Goal: Information Seeking & Learning: Learn about a topic

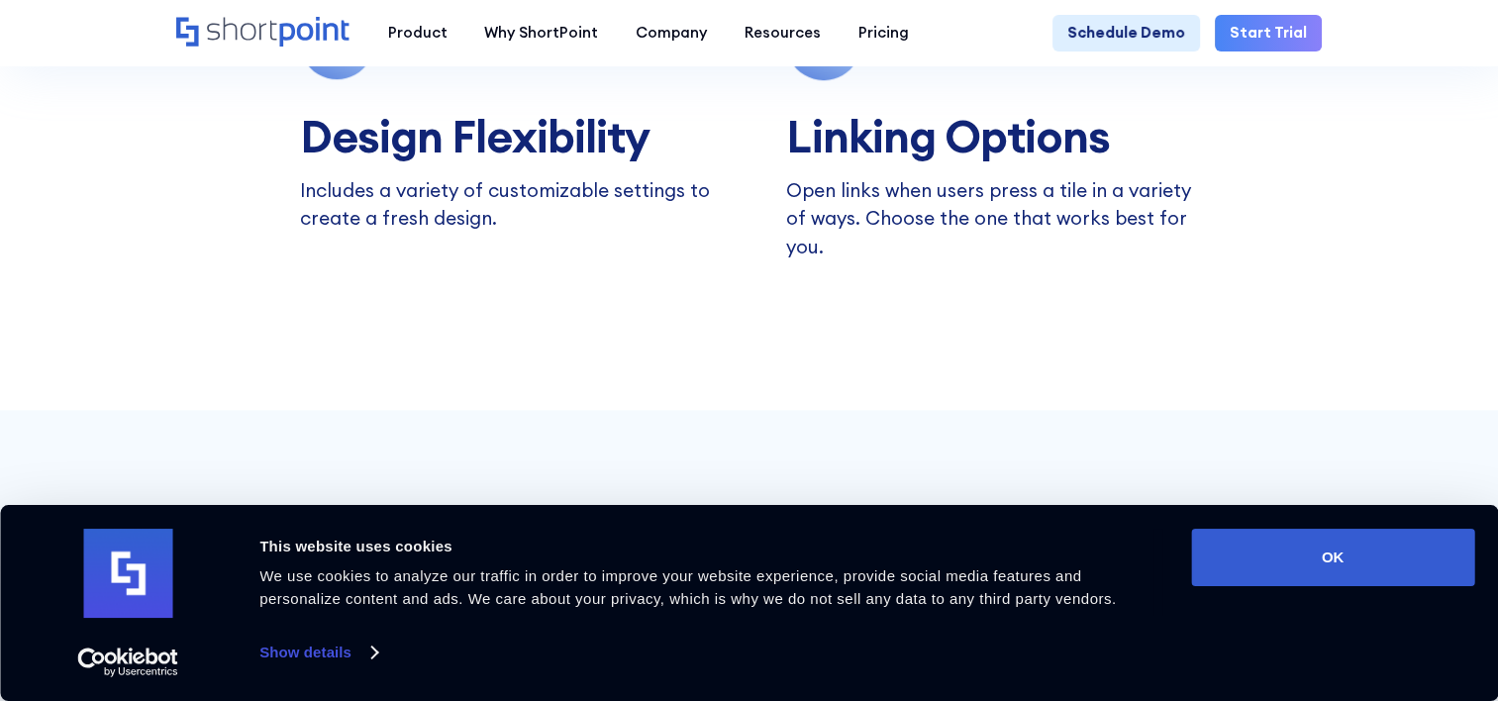
scroll to position [1650, 0]
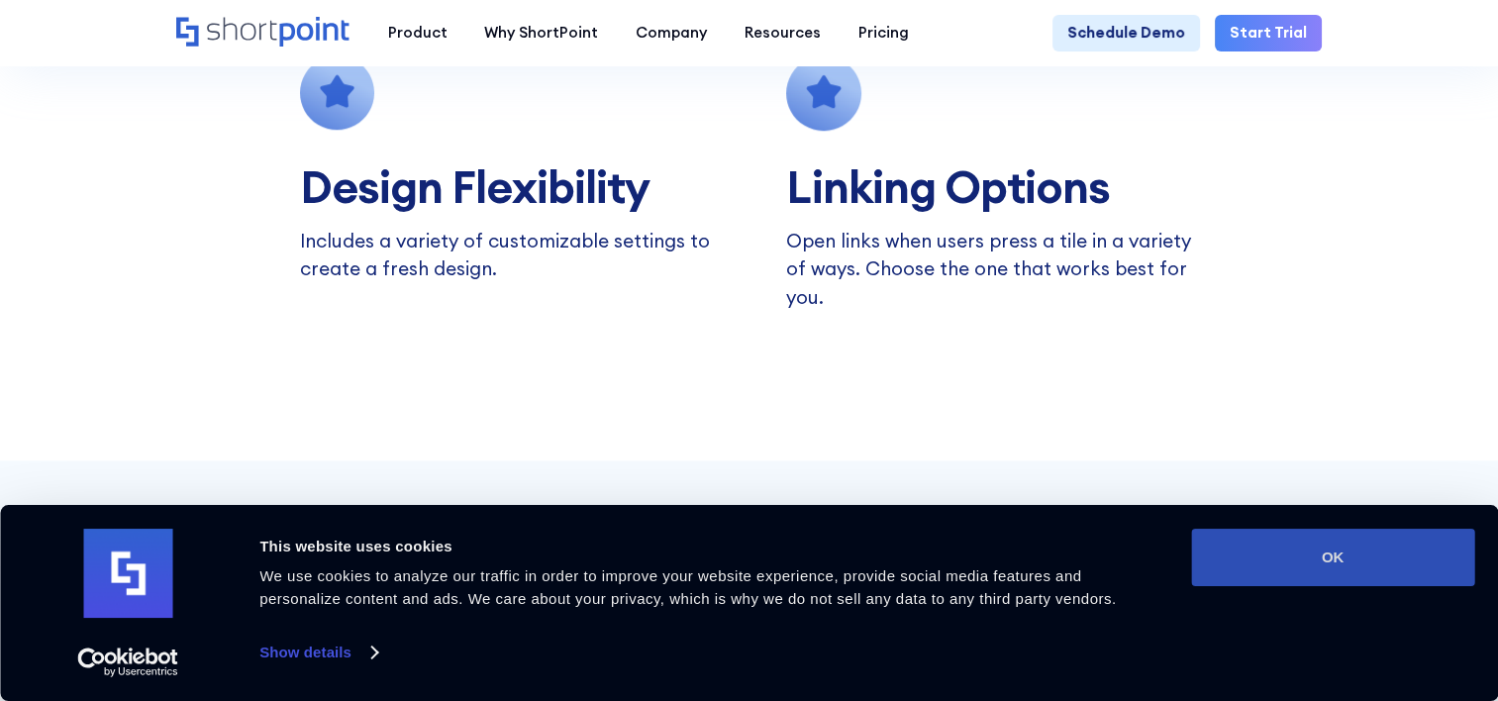
click at [1390, 569] on button "OK" at bounding box center [1332, 557] width 283 height 57
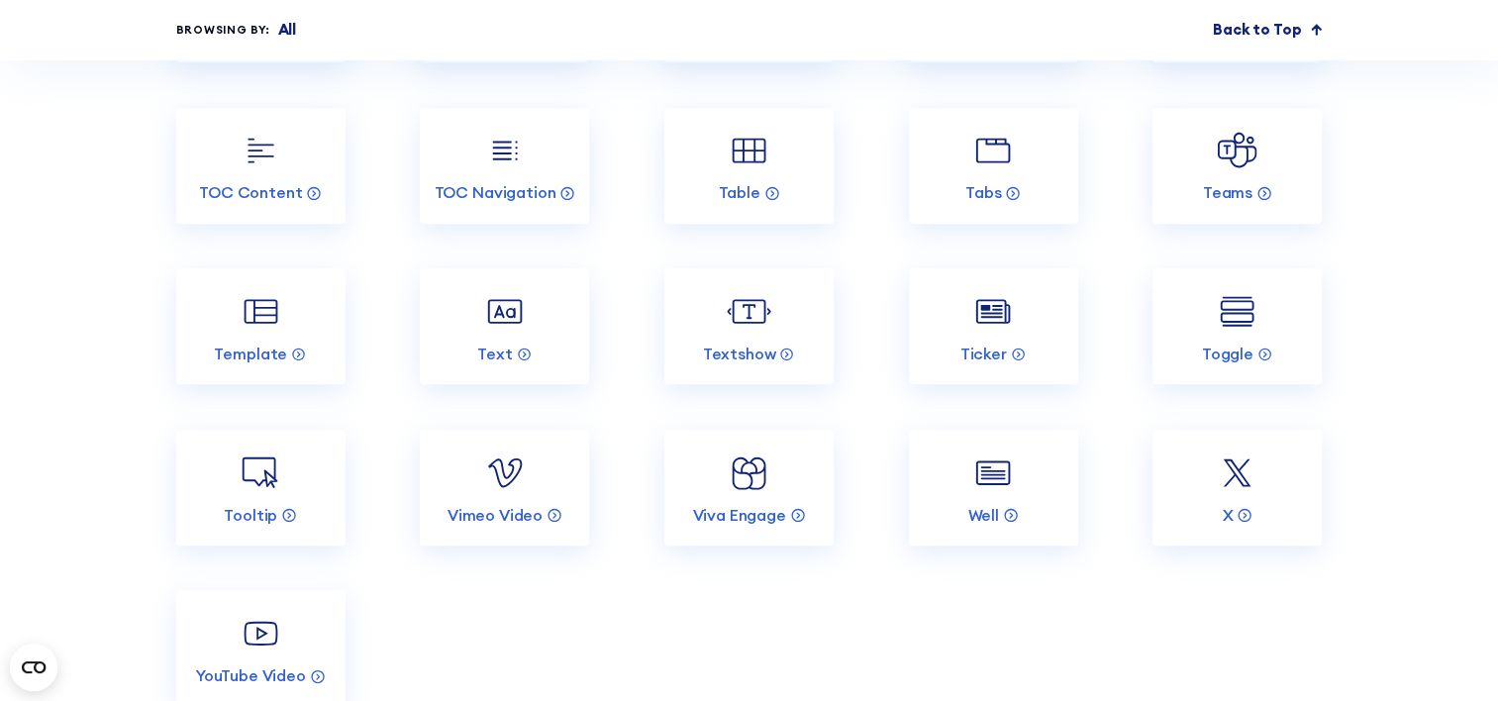
scroll to position [8450, 0]
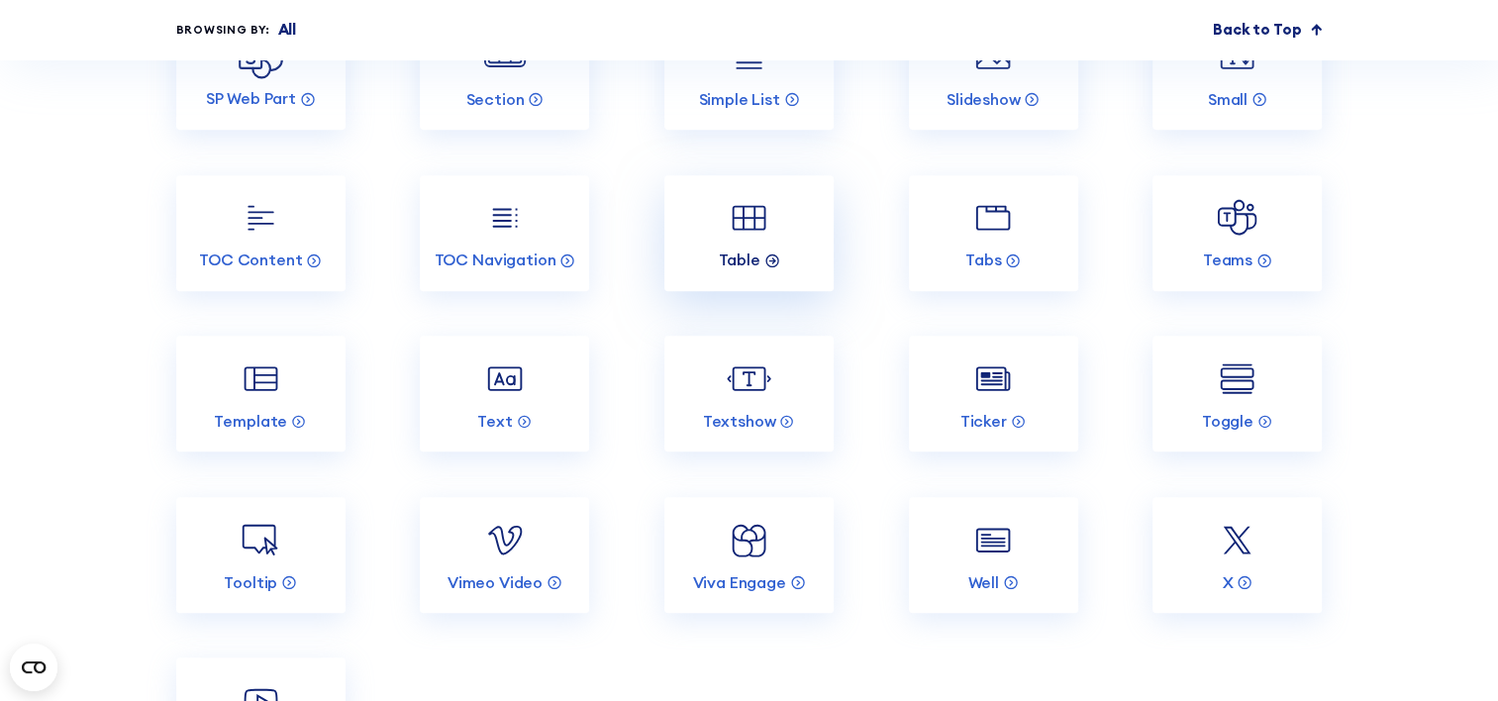
click at [733, 270] on p "Table" at bounding box center [739, 260] width 42 height 21
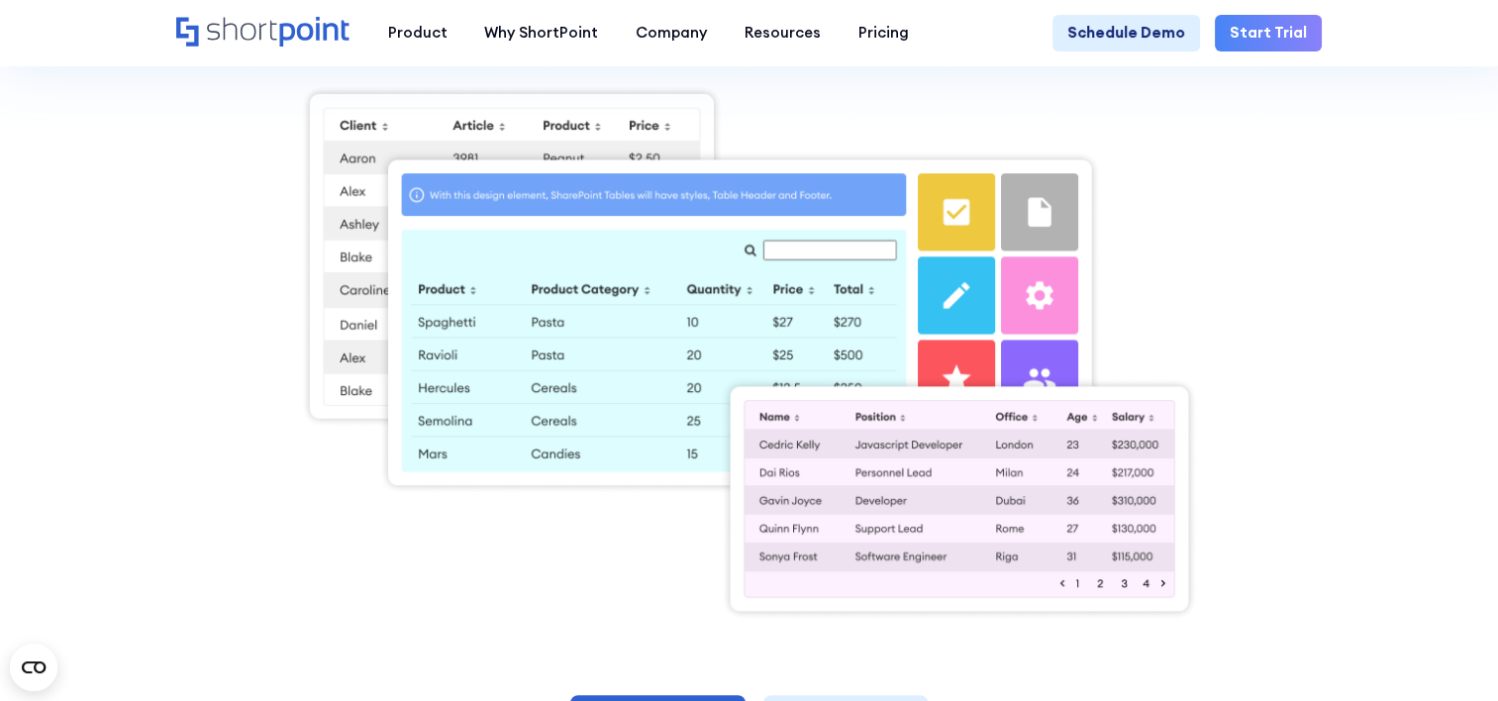
scroll to position [461, 0]
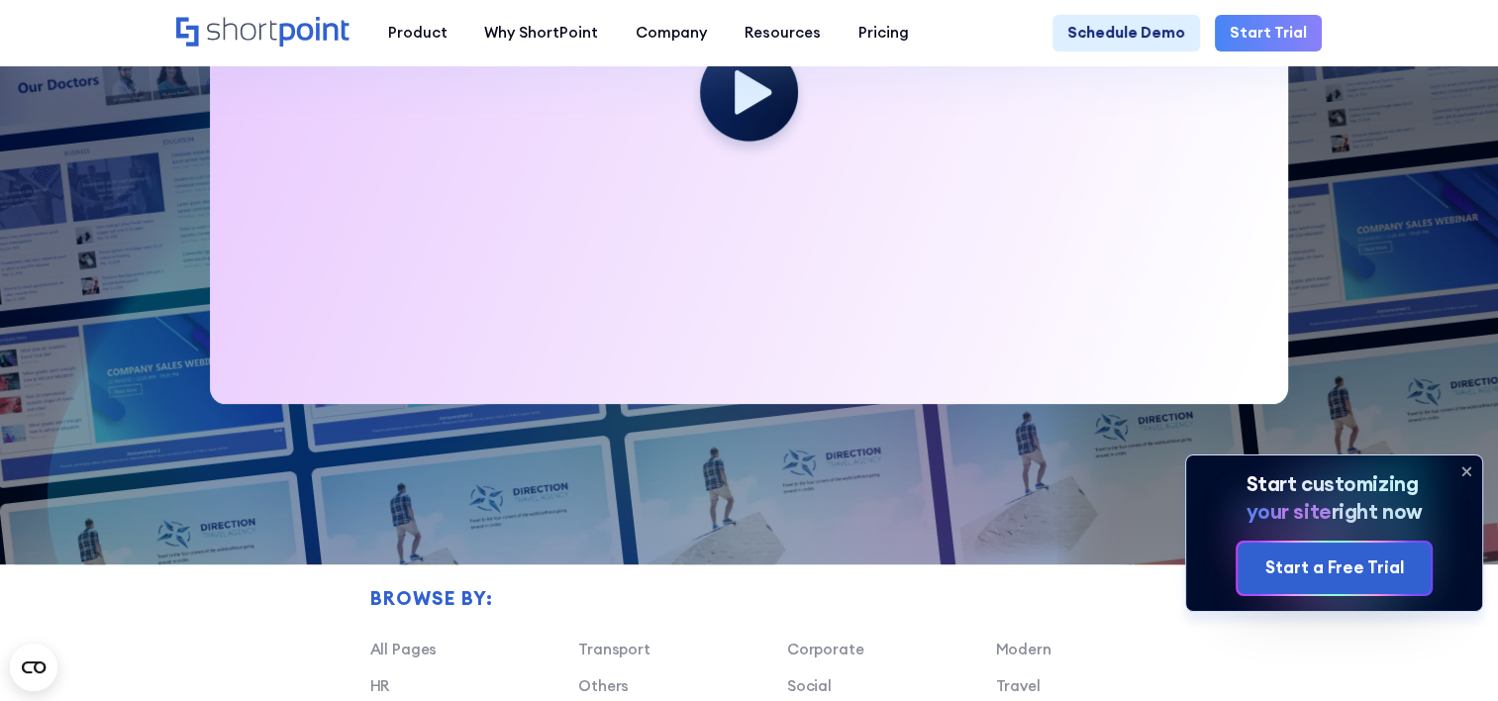
scroll to position [882, 0]
